Goal: Navigation & Orientation: Find specific page/section

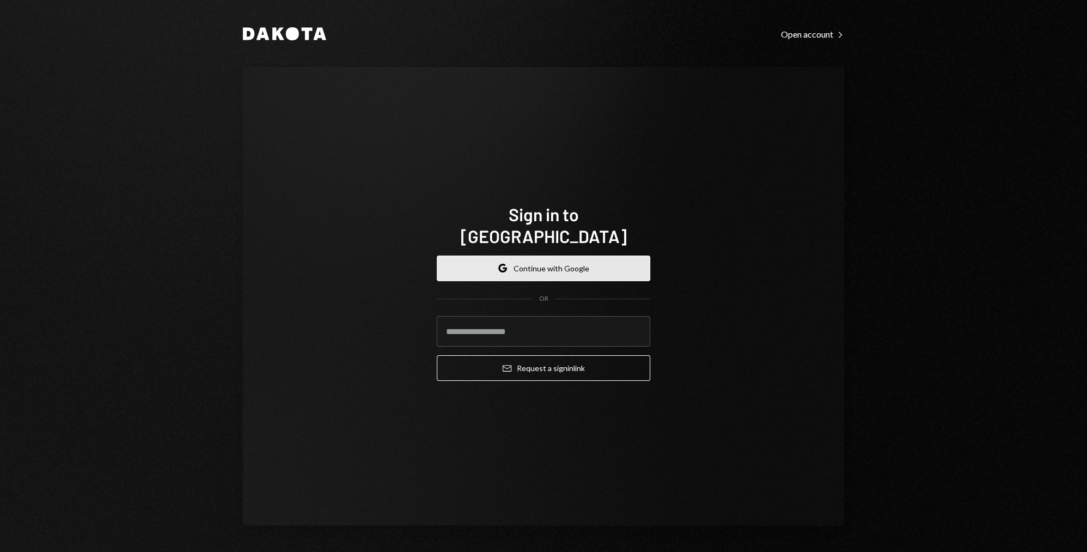
click at [573, 260] on button "Google Continue with Google" at bounding box center [544, 269] width 214 height 26
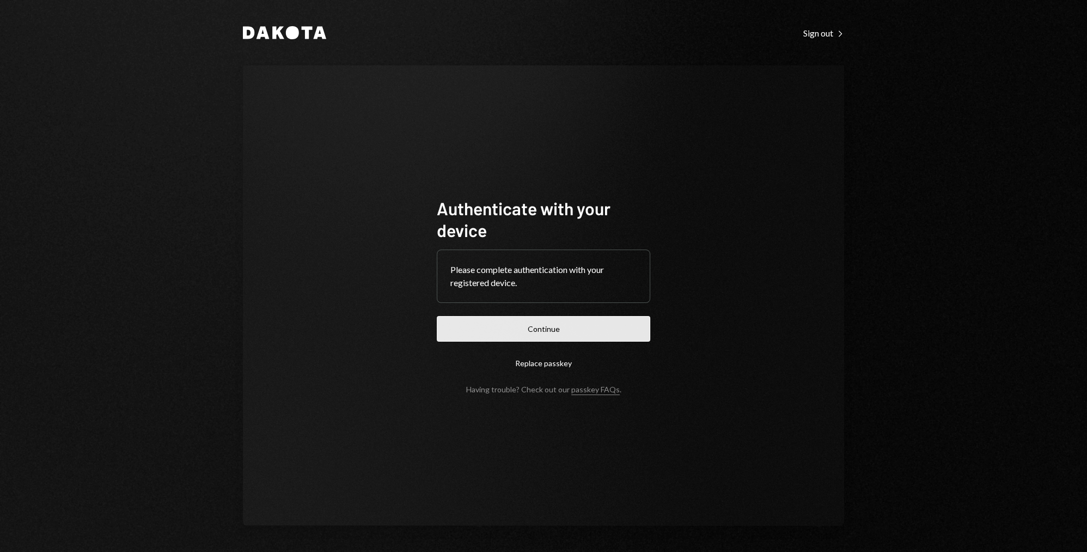
click at [549, 325] on button "Continue" at bounding box center [544, 329] width 214 height 26
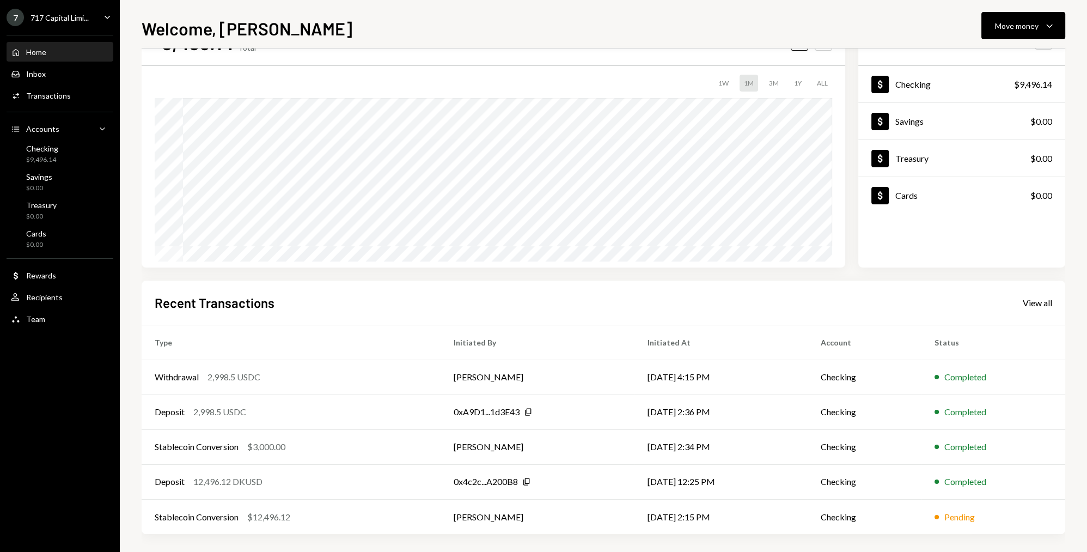
scroll to position [53, 0]
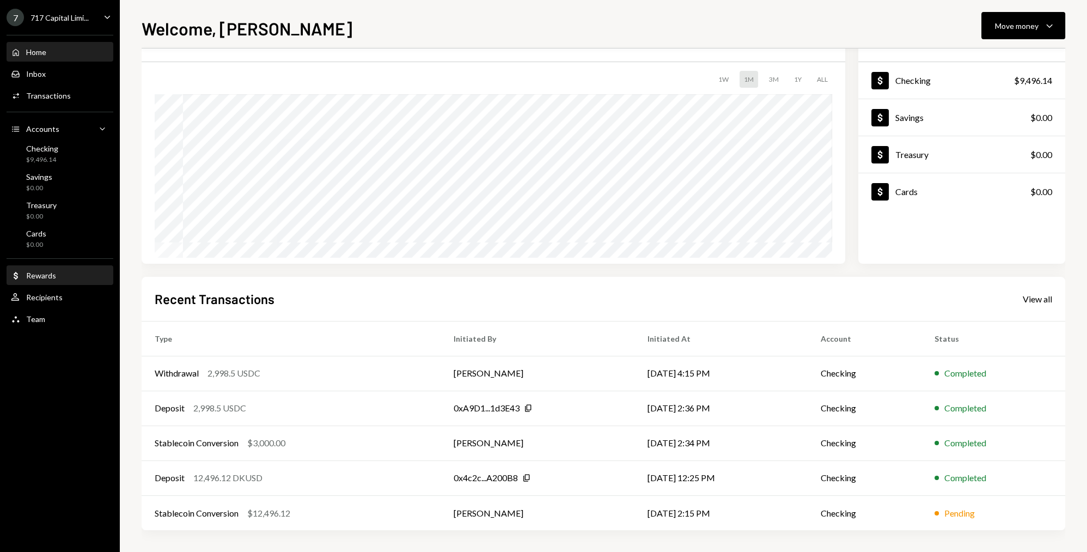
click at [50, 276] on div "Rewards" at bounding box center [41, 275] width 30 height 9
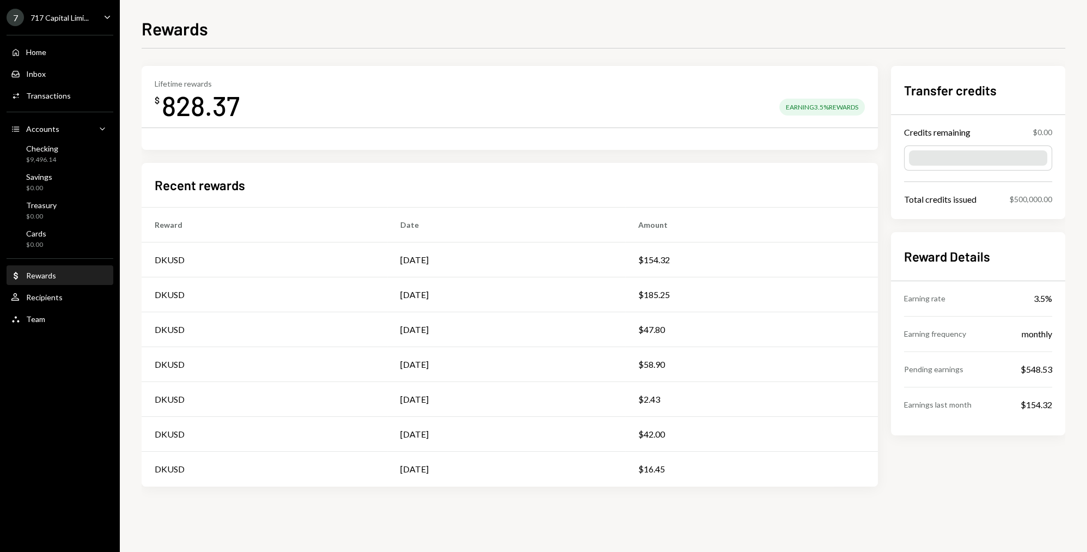
click at [386, 83] on div "Lifetime rewards $ 828.37 Earning 3.5% Rewards" at bounding box center [510, 101] width 710 height 44
click at [74, 160] on div "Checking $9,496.14" at bounding box center [60, 154] width 98 height 21
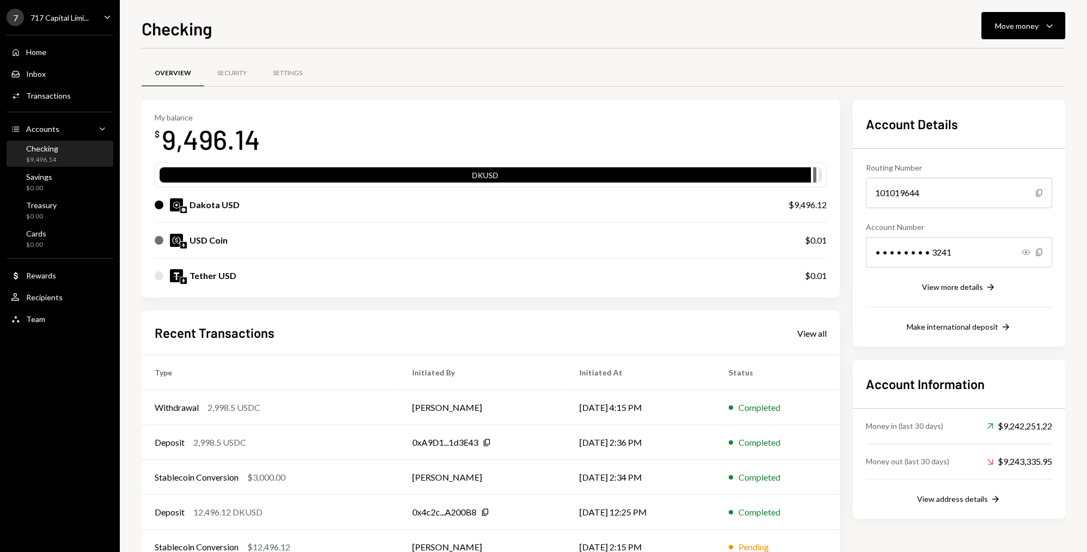
click at [497, 78] on div "Overview Security Settings" at bounding box center [604, 73] width 924 height 28
